Goal: Transaction & Acquisition: Purchase product/service

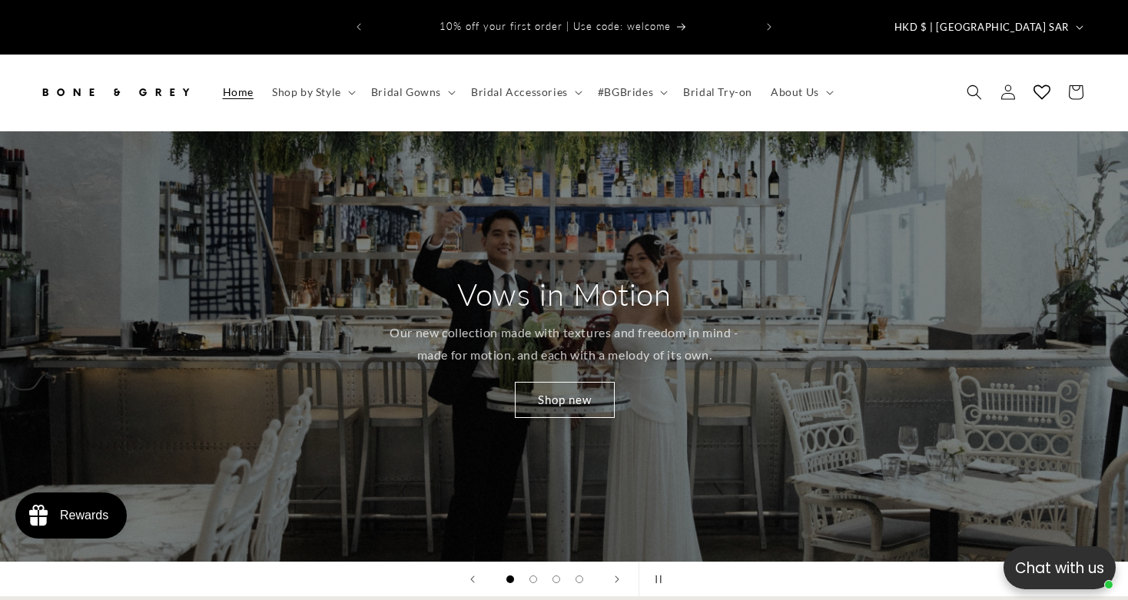
click at [956, 62] on header "Home Shop by Style Shop by Style Vows in Motion By Style" at bounding box center [564, 93] width 1128 height 76
